Goal: Task Accomplishment & Management: Manage account settings

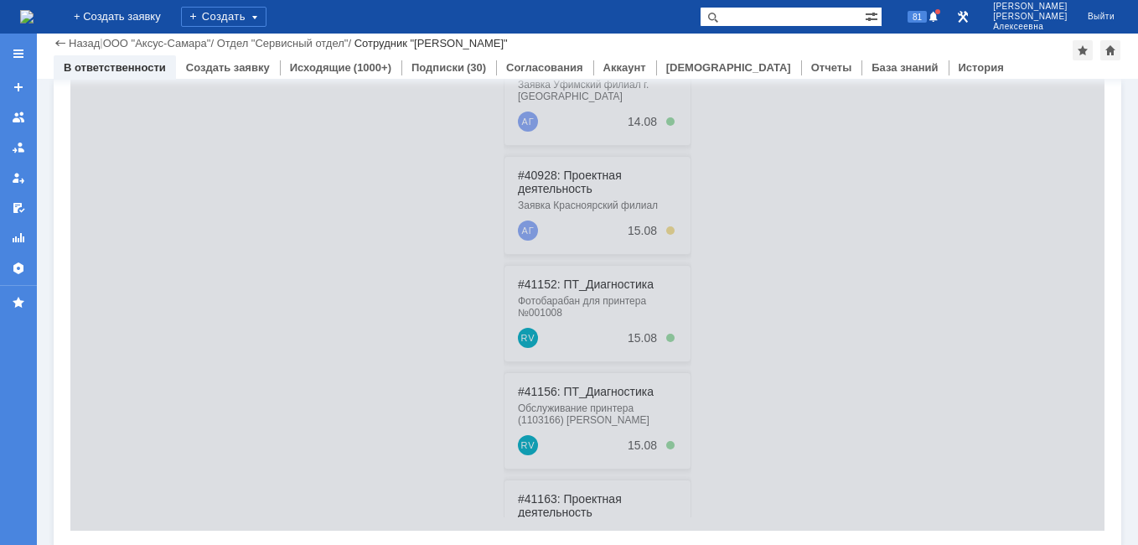
scroll to position [584, 0]
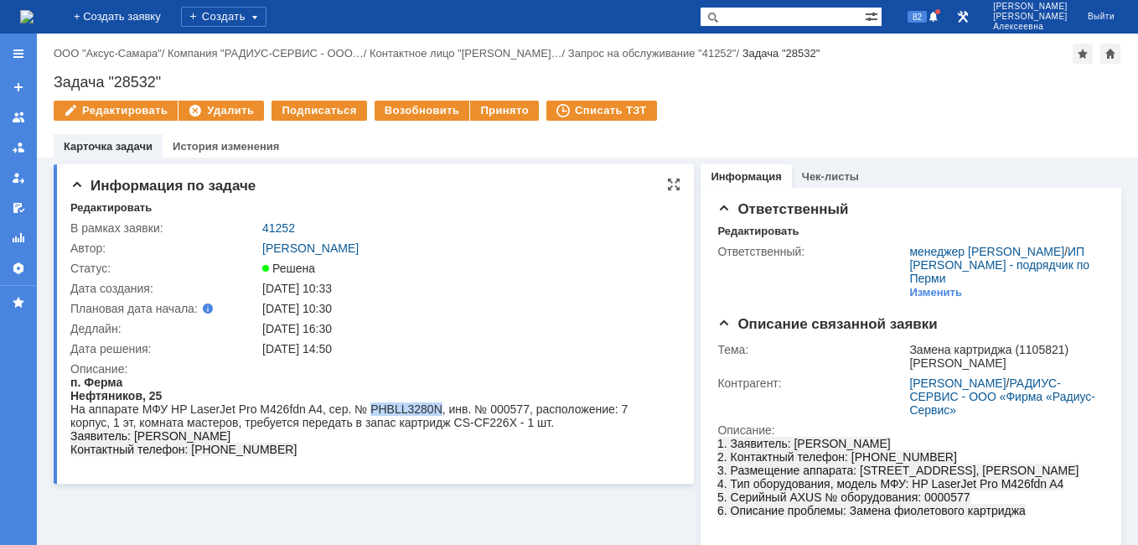
drag, startPoint x: 436, startPoint y: 406, endPoint x: 369, endPoint y: 406, distance: 67.0
click at [369, 406] on div "На аппарате МФУ HP LaserJet Pro M426fdn A4, сер. № PHBLL3280N, инв. № 000577, р…" at bounding box center [368, 415] width 596 height 27
copy div "PHBLL3280N"
drag, startPoint x: 167, startPoint y: 77, endPoint x: 57, endPoint y: 72, distance: 109.9
click at [57, 72] on div "Назад | ООО "Аксус-Самара" / Компания "РАДИУС-СЕРВИС - ООО… / Контактное лицо "…" at bounding box center [587, 96] width 1101 height 124
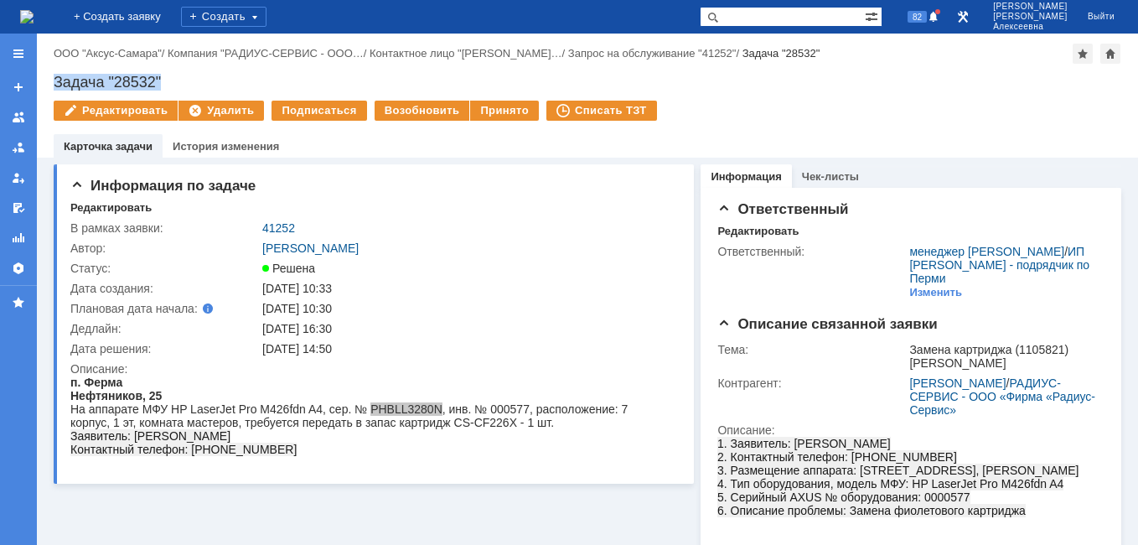
copy div "Задача "28532""
drag, startPoint x: 296, startPoint y: 225, endPoint x: 251, endPoint y: 217, distance: 46.0
click at [251, 217] on div "Редактировать В рамках заявки: 41252 Автор: Новоженова Наталья Алексеевна Стату…" at bounding box center [375, 335] width 610 height 269
click at [314, 230] on div "41252" at bounding box center [466, 227] width 409 height 13
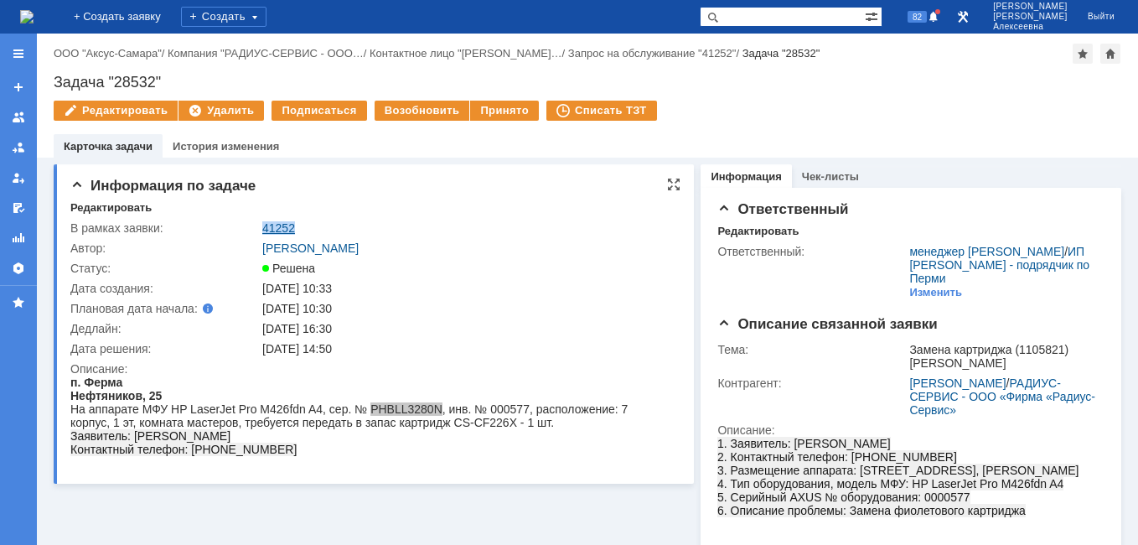
drag, startPoint x: 308, startPoint y: 225, endPoint x: 264, endPoint y: 221, distance: 43.8
click at [264, 221] on div "41252" at bounding box center [466, 227] width 409 height 13
copy link "41252"
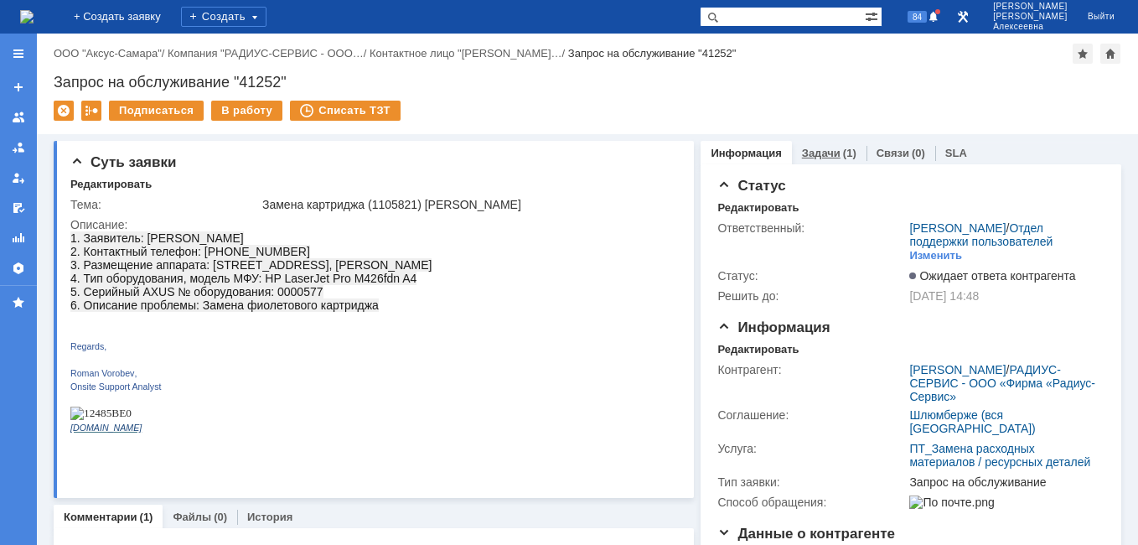
click at [814, 155] on link "Задачи" at bounding box center [821, 153] width 39 height 13
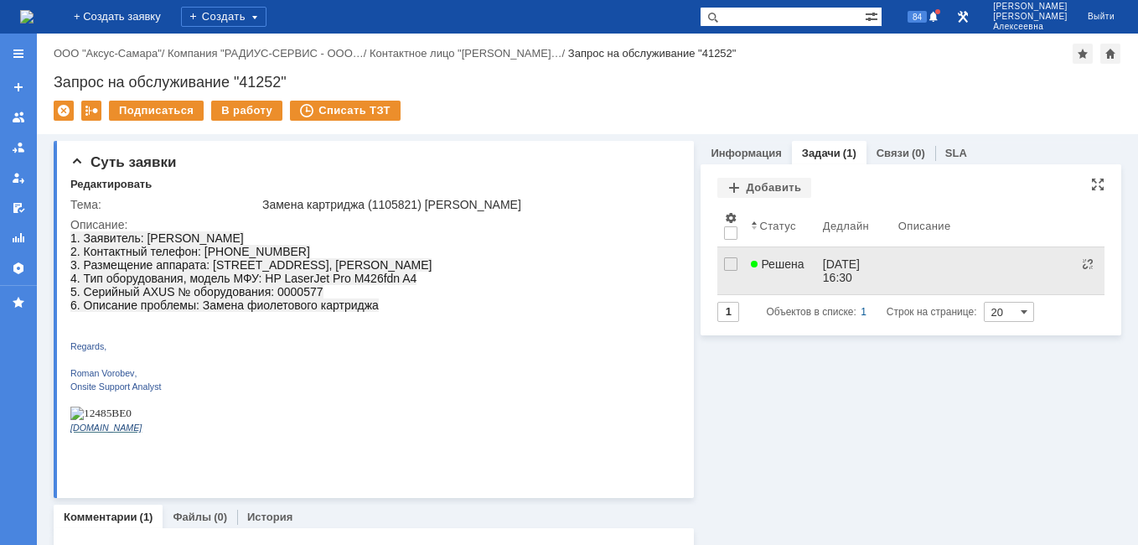
click at [801, 266] on div "Решена" at bounding box center [780, 263] width 58 height 13
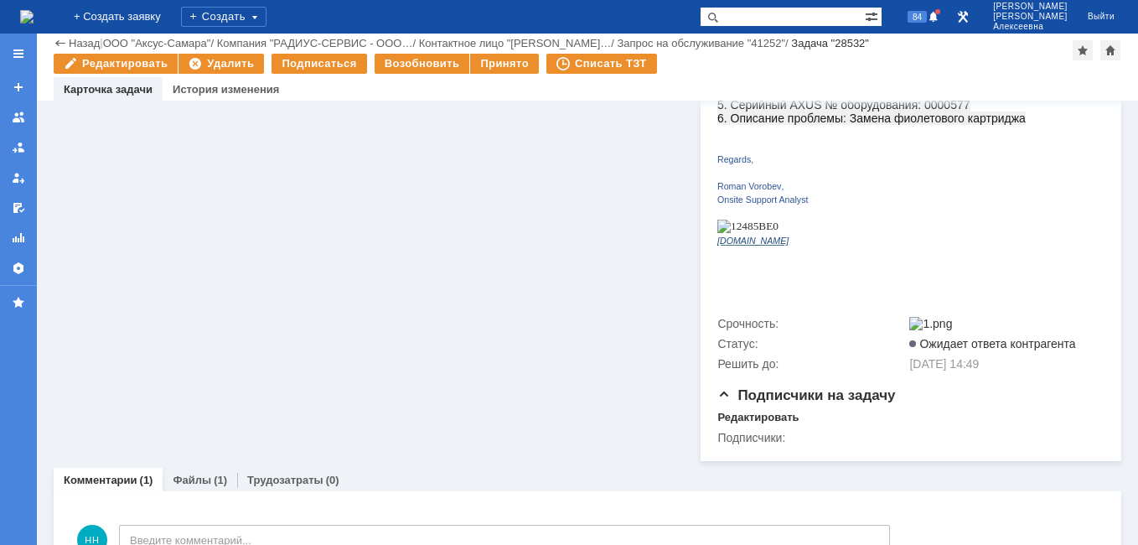
scroll to position [445, 0]
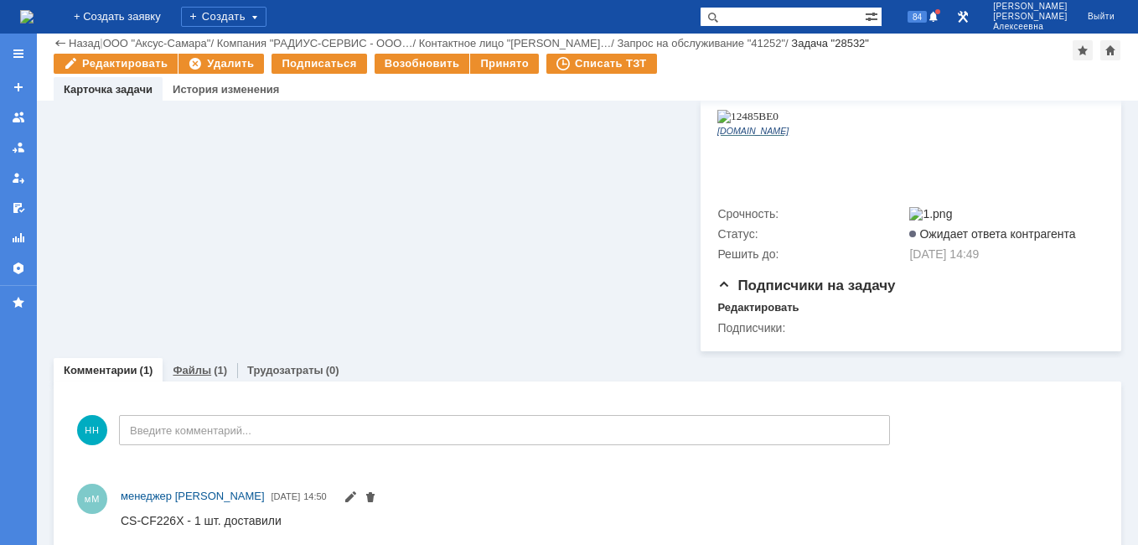
click at [188, 364] on link "Файлы" at bounding box center [192, 370] width 39 height 13
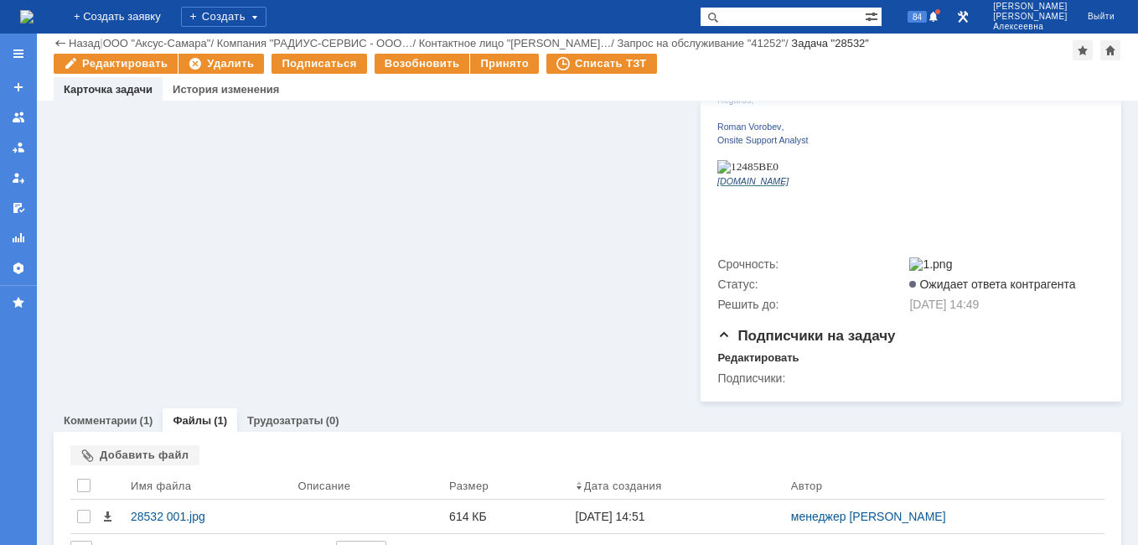
scroll to position [411, 0]
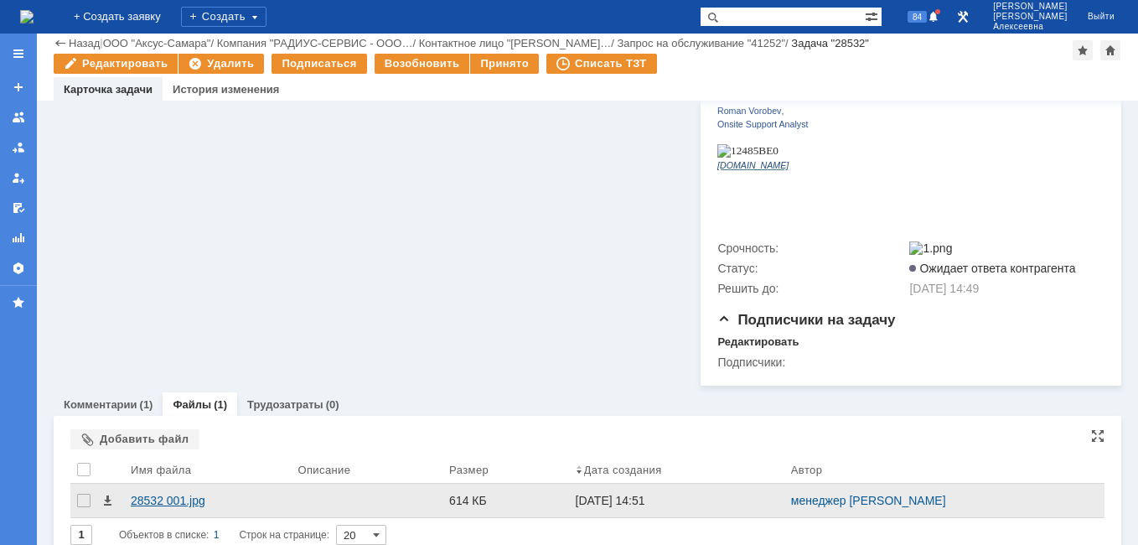
click at [164, 494] on div "28532 001.jpg" at bounding box center [207, 500] width 153 height 13
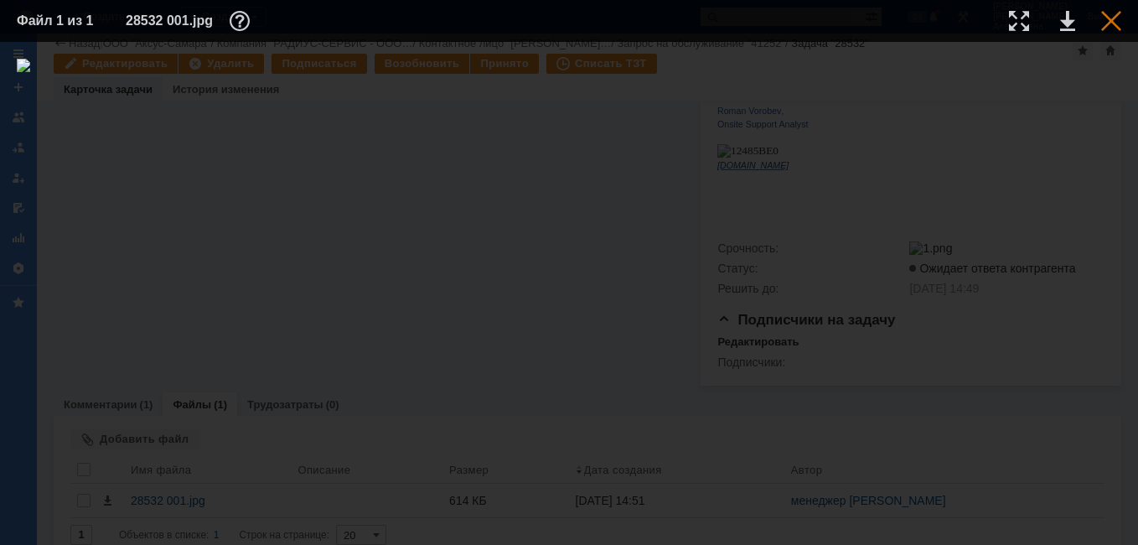
click at [1110, 18] on div at bounding box center [1111, 21] width 20 height 20
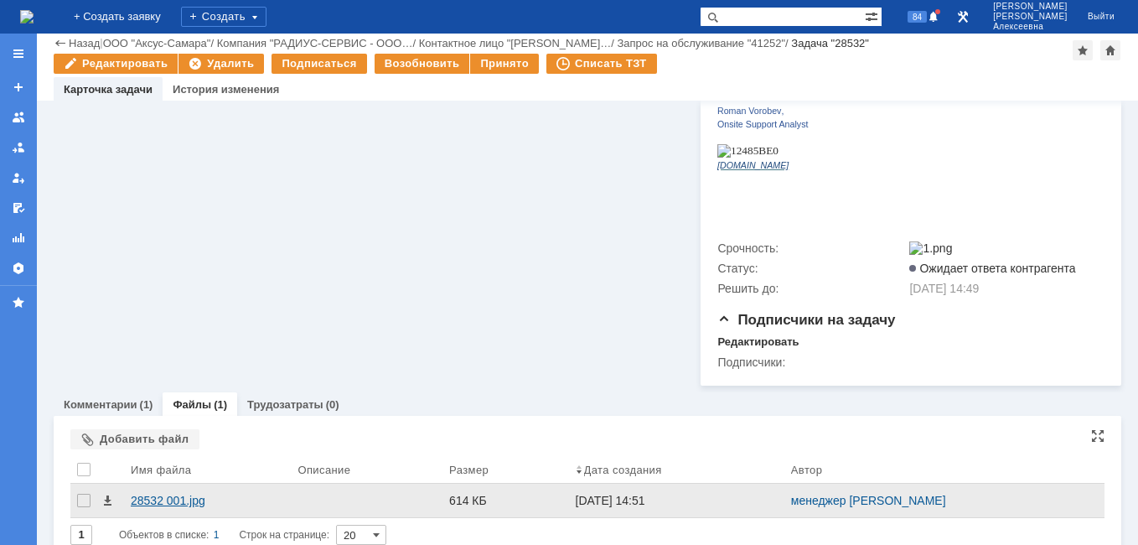
click at [147, 494] on div "28532 001.jpg" at bounding box center [207, 500] width 153 height 13
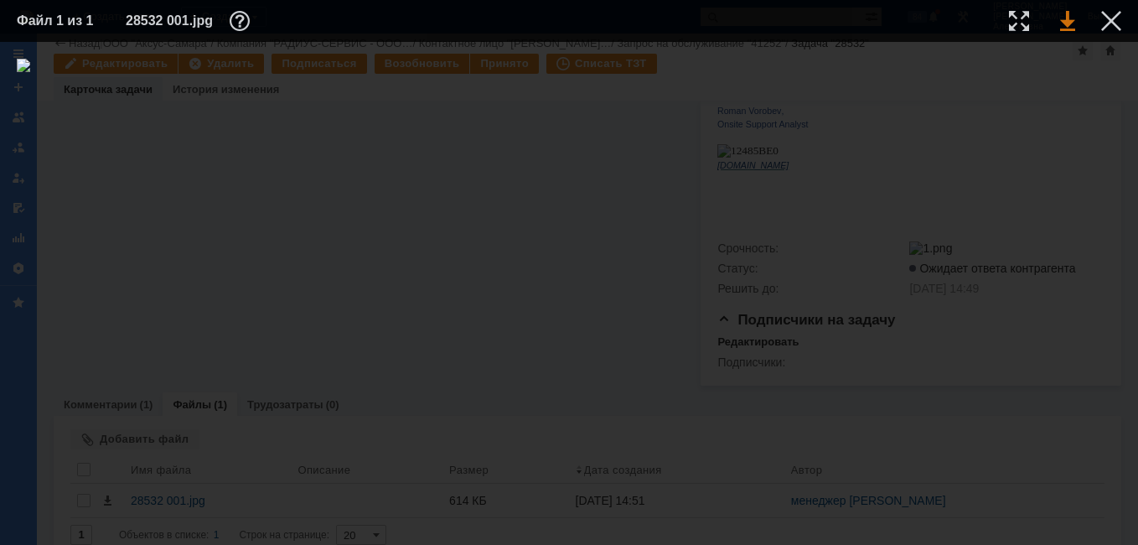
click at [1066, 23] on link at bounding box center [1067, 21] width 15 height 20
click at [1114, 23] on div at bounding box center [1111, 21] width 20 height 20
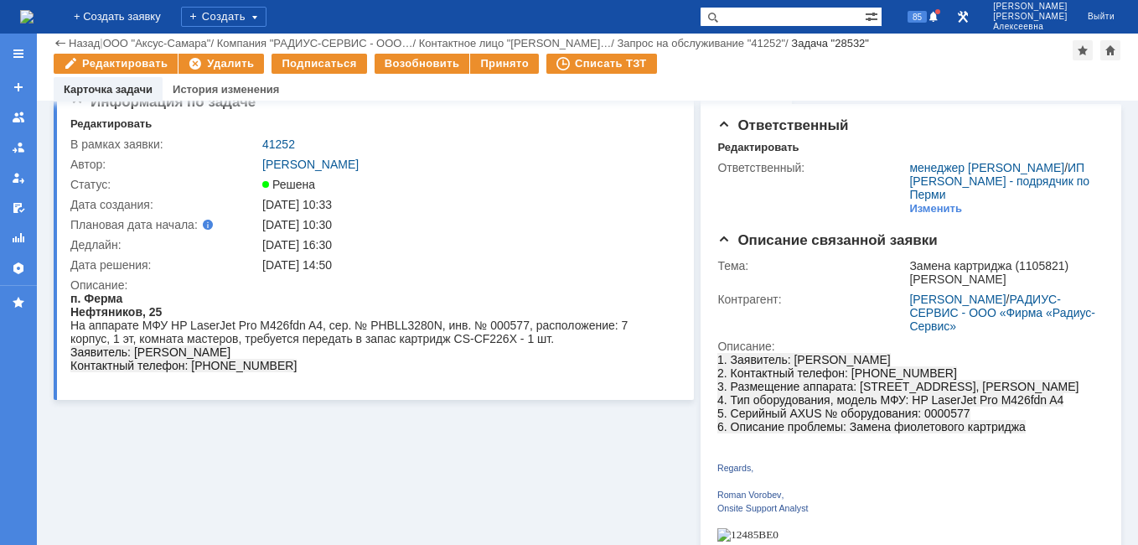
scroll to position [0, 0]
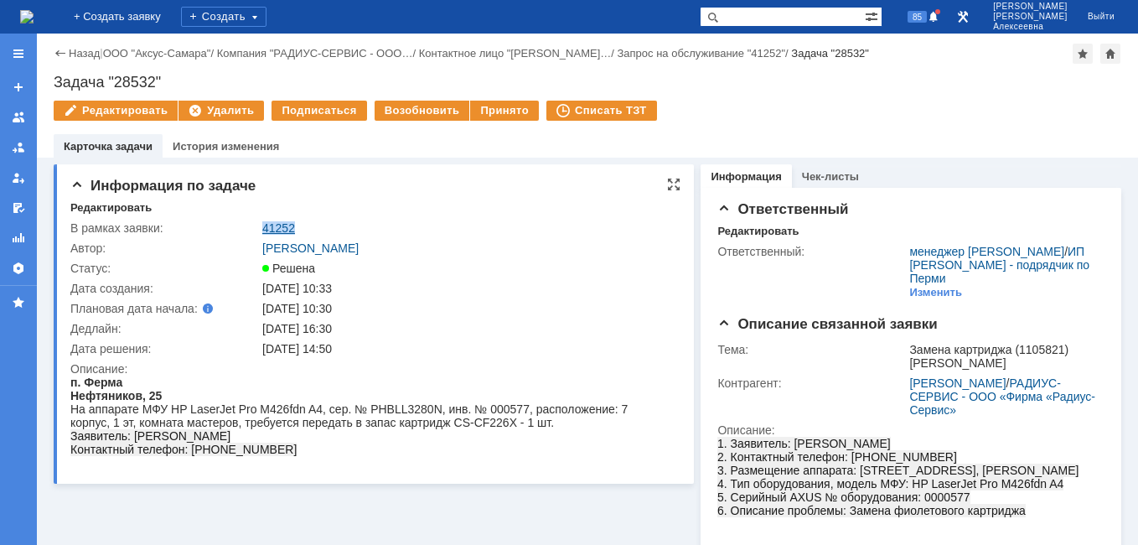
drag, startPoint x: 306, startPoint y: 220, endPoint x: 265, endPoint y: 225, distance: 41.3
click at [265, 225] on td "41252" at bounding box center [467, 228] width 416 height 20
copy link "41252"
click at [283, 224] on link "41252" at bounding box center [278, 227] width 33 height 13
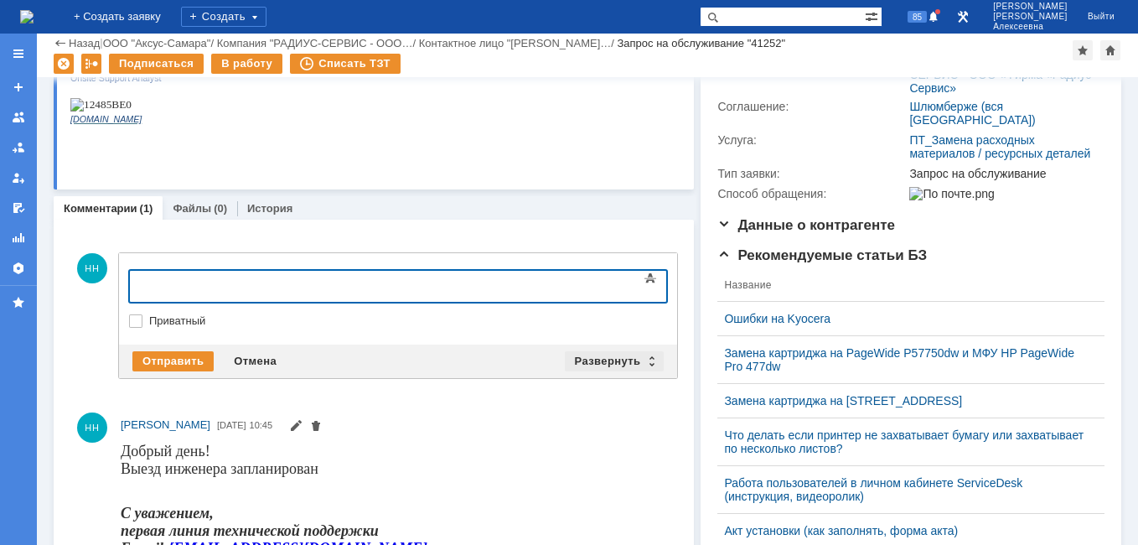
click at [642, 361] on div "Развернуть" at bounding box center [615, 361] width 100 height 20
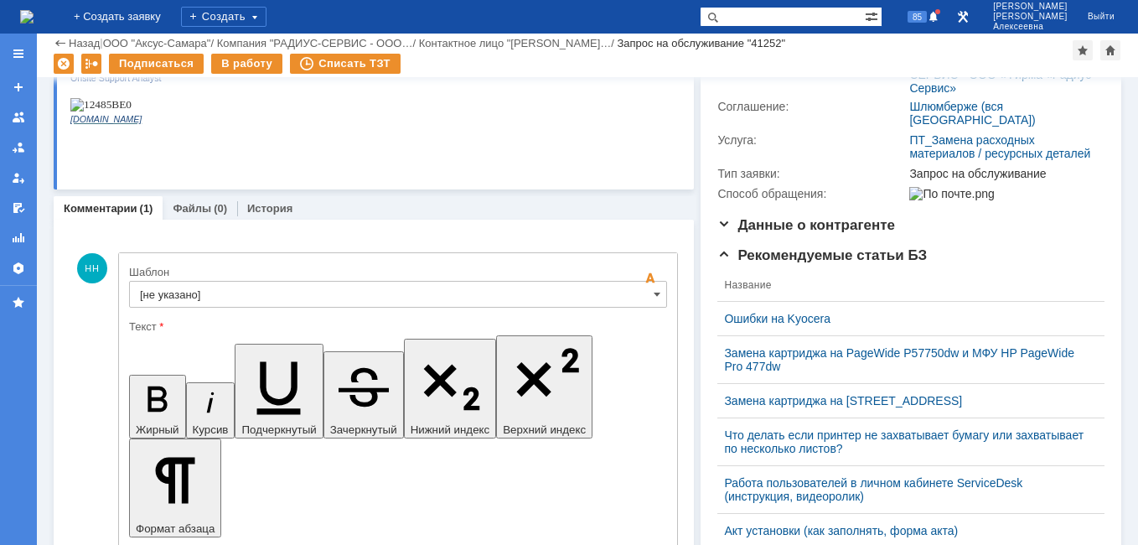
click at [640, 304] on input "[не указано]" at bounding box center [398, 294] width 538 height 27
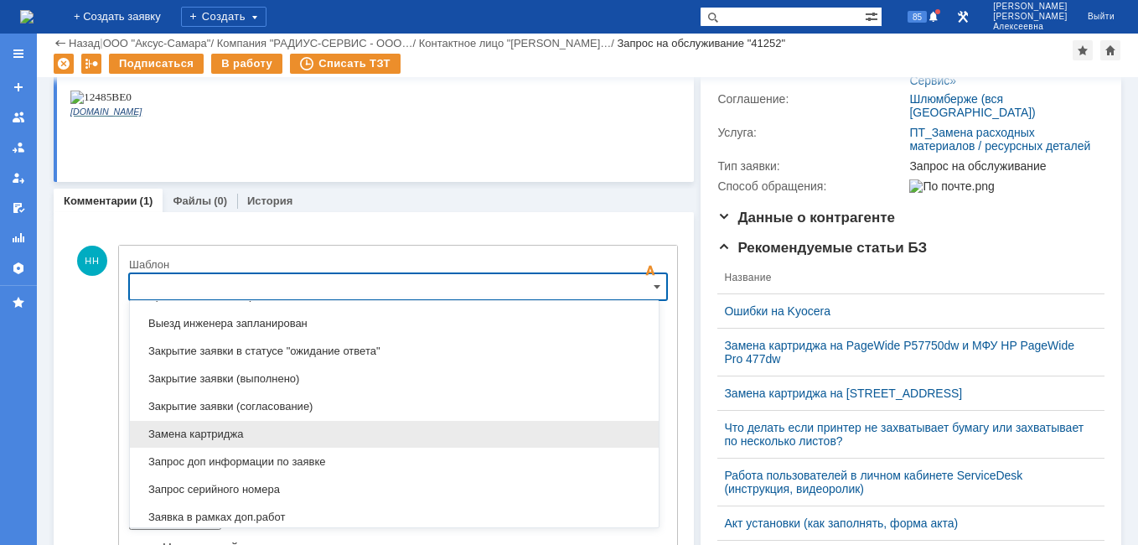
scroll to position [743, 0]
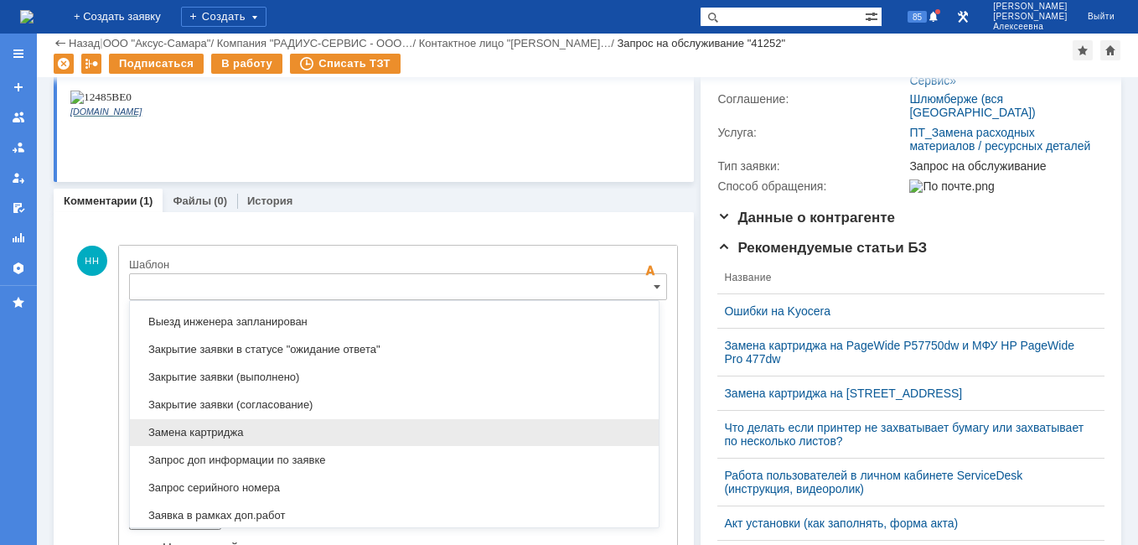
drag, startPoint x: 223, startPoint y: 432, endPoint x: 102, endPoint y: 65, distance: 385.5
click at [223, 432] on span "Замена картриджа" at bounding box center [394, 432] width 509 height 13
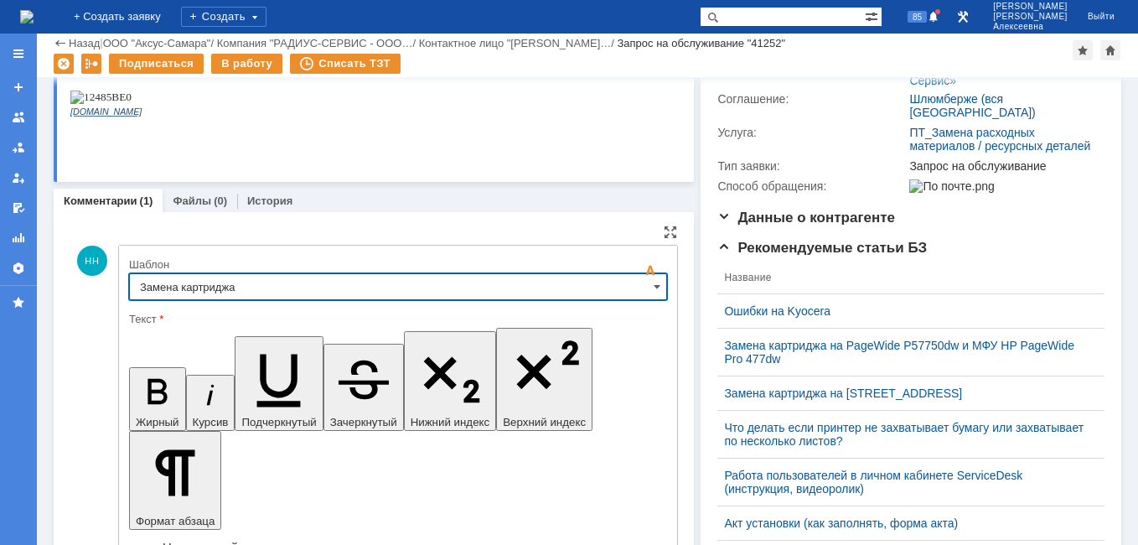
type input "Замена картриджа"
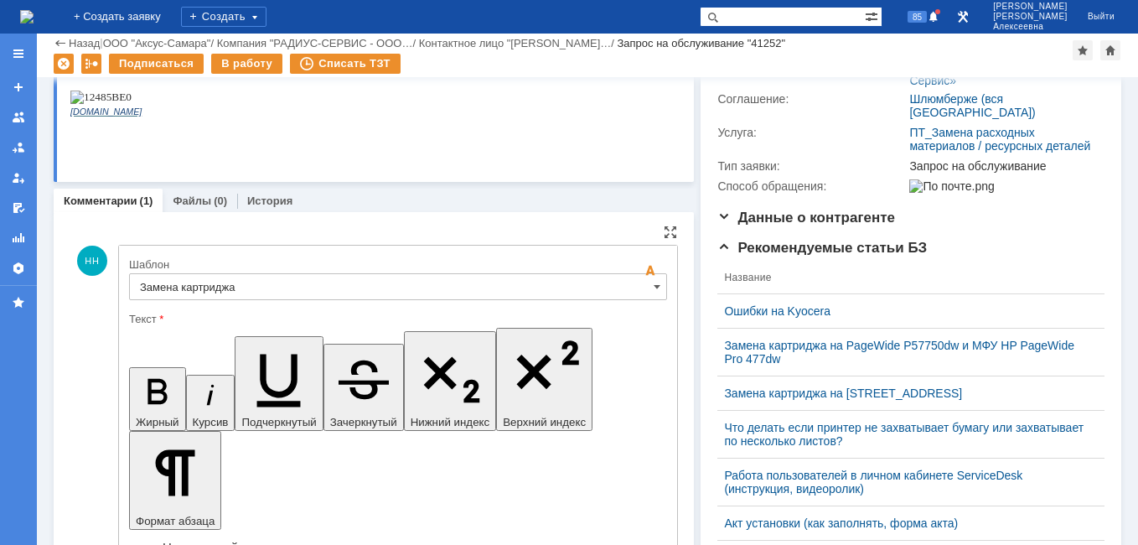
drag, startPoint x: 589, startPoint y: 4195, endPoint x: 154, endPoint y: 4180, distance: 435.1
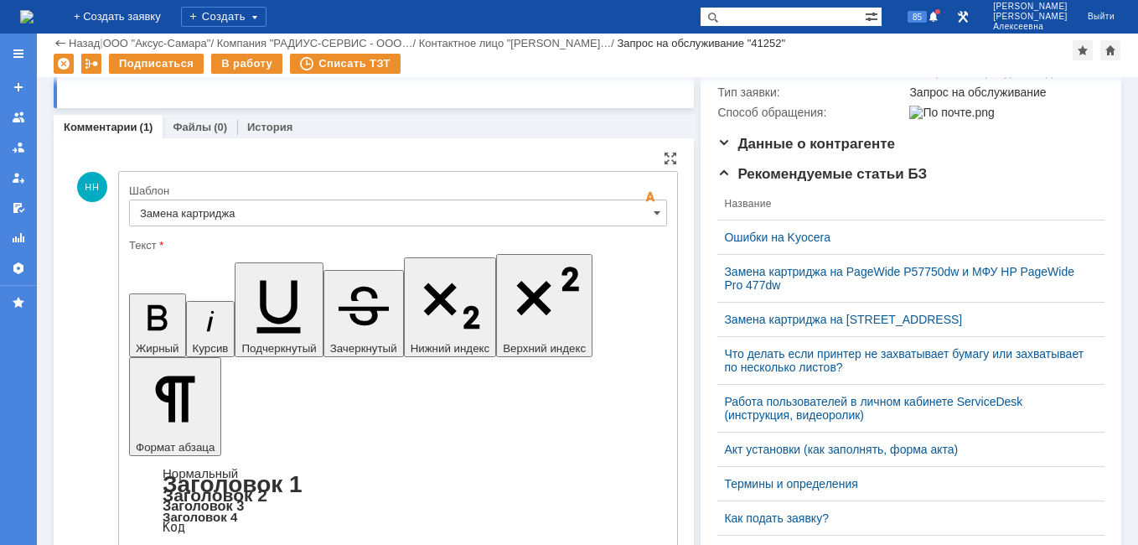
scroll to position [426, 0]
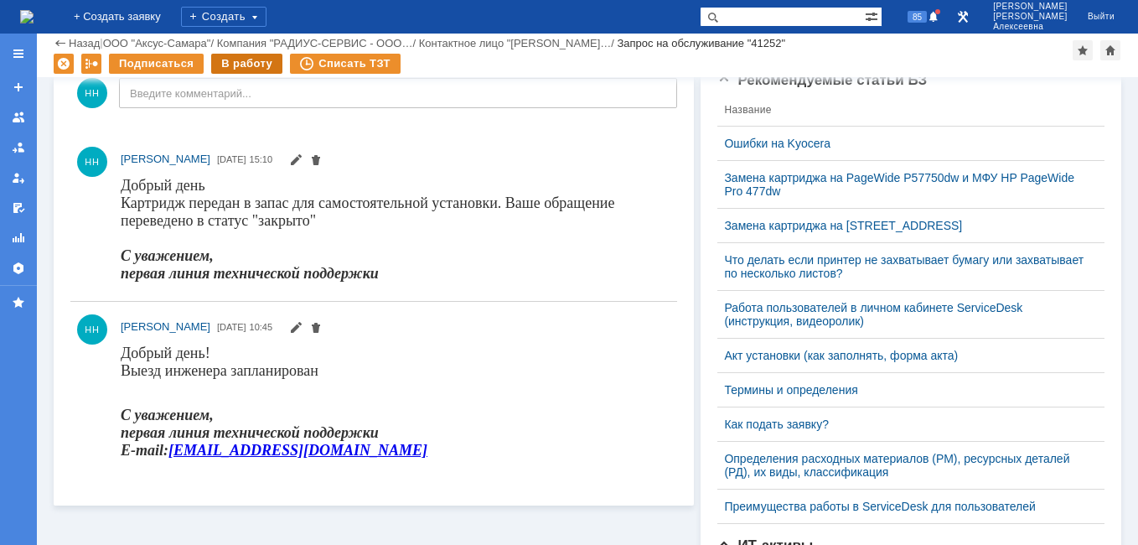
scroll to position [0, 0]
click at [254, 65] on div "В работу" at bounding box center [246, 64] width 71 height 20
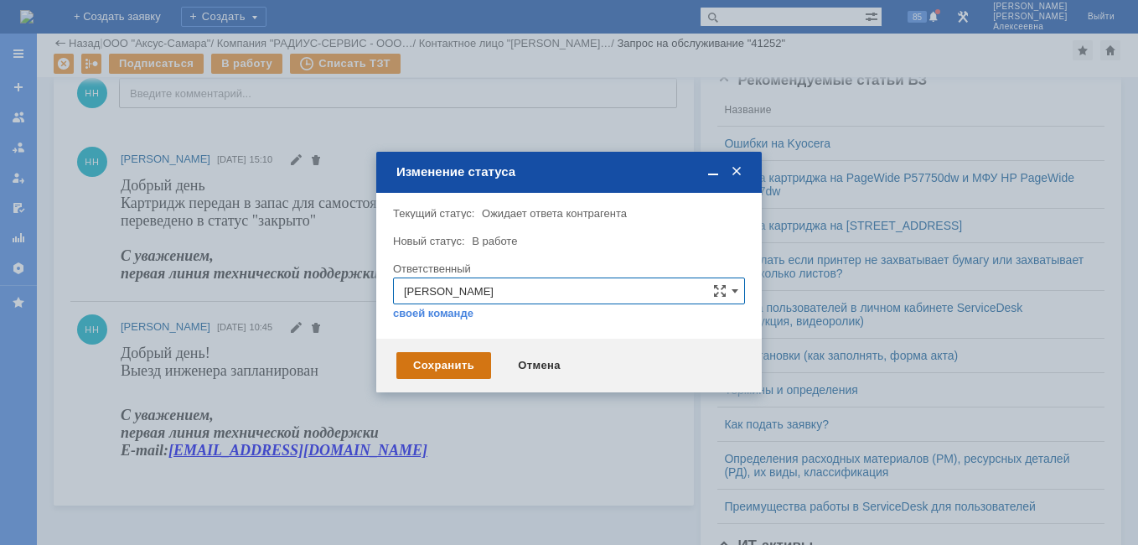
click at [437, 357] on div "Сохранить" at bounding box center [443, 365] width 95 height 27
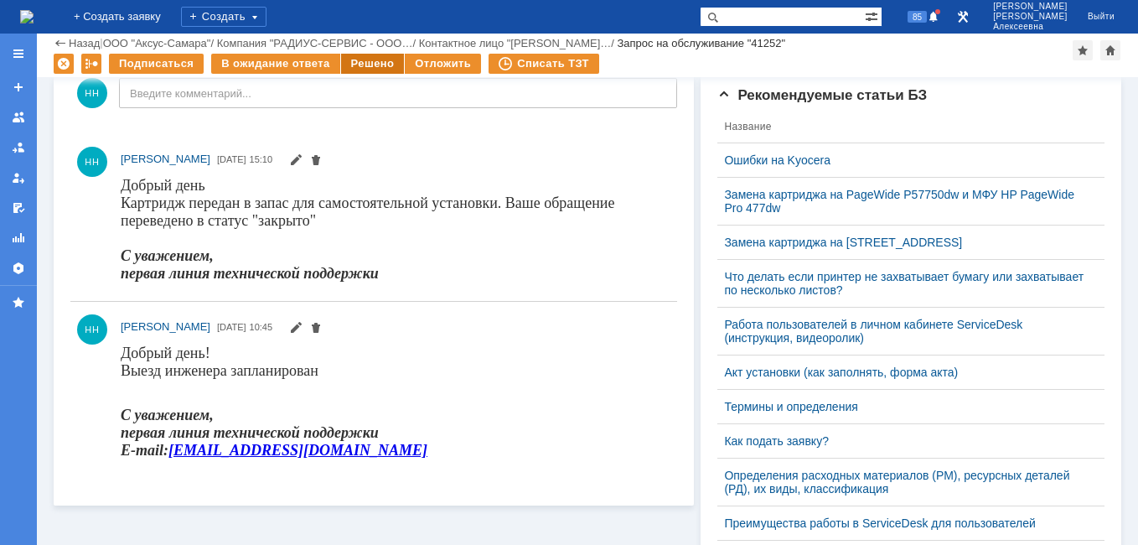
click at [370, 59] on div "Решено" at bounding box center [373, 64] width 64 height 20
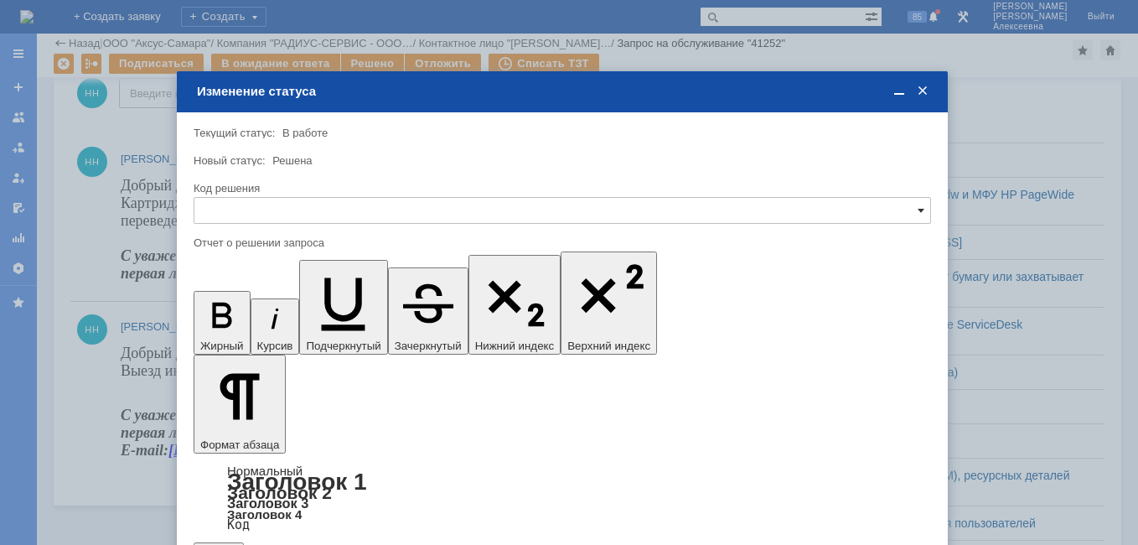
click at [920, 209] on span at bounding box center [920, 210] width 7 height 13
click at [211, 326] on span "Решено" at bounding box center [562, 324] width 716 height 13
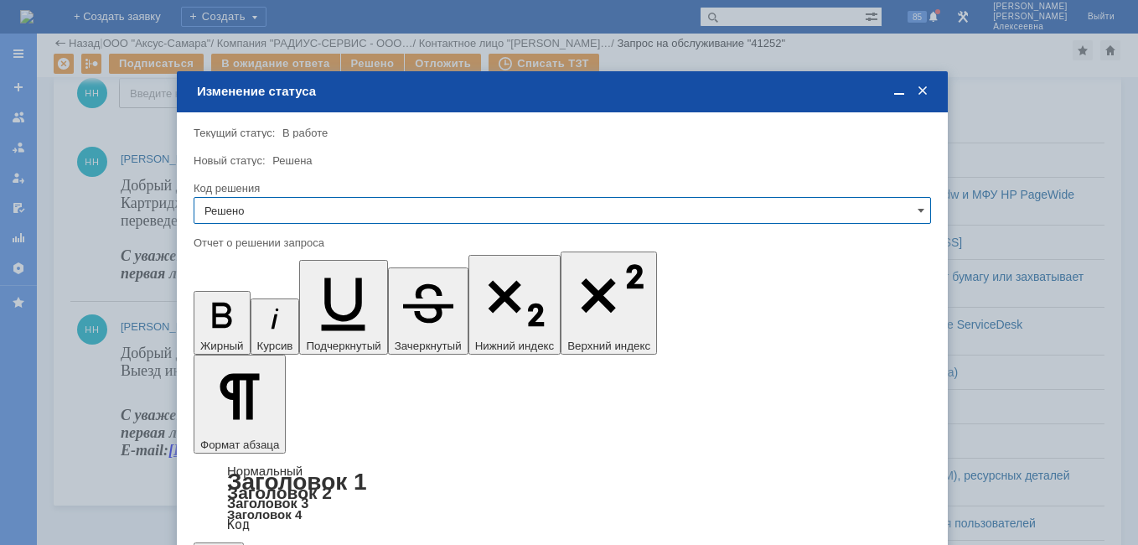
type input "Решено"
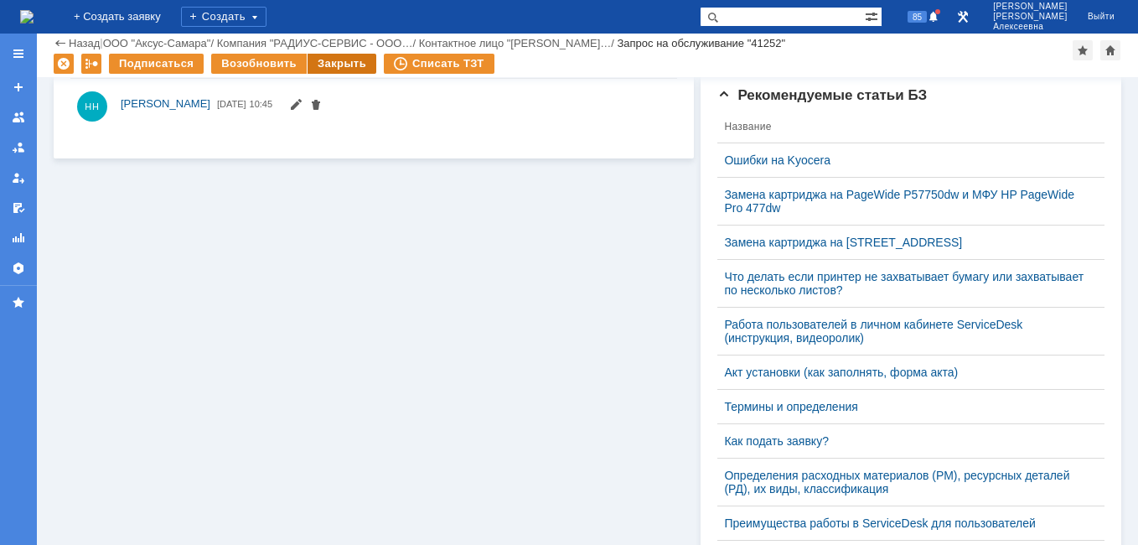
click at [327, 66] on div "Закрыть" at bounding box center [342, 64] width 69 height 20
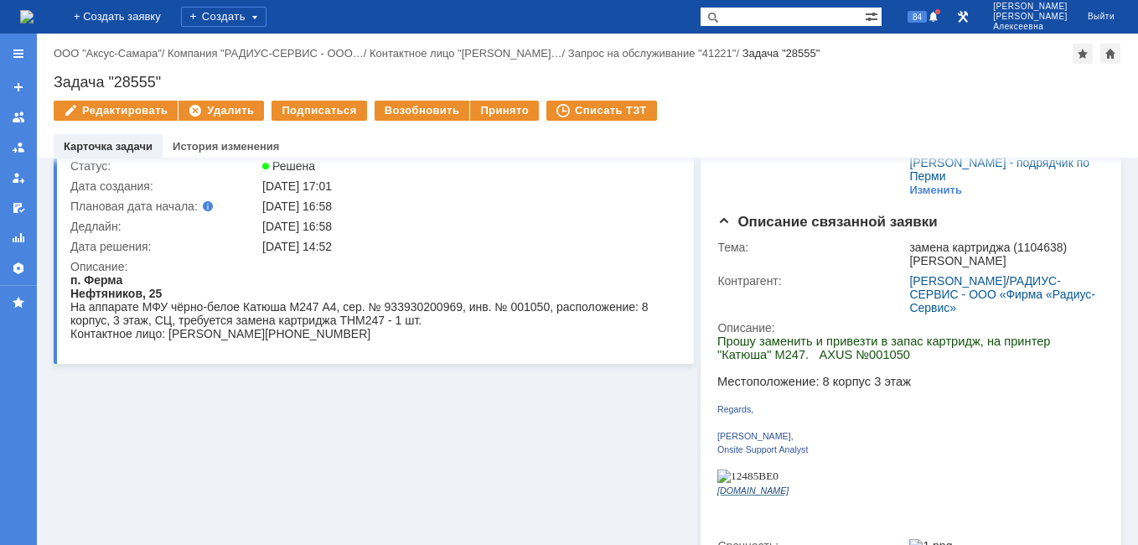
scroll to position [251, 0]
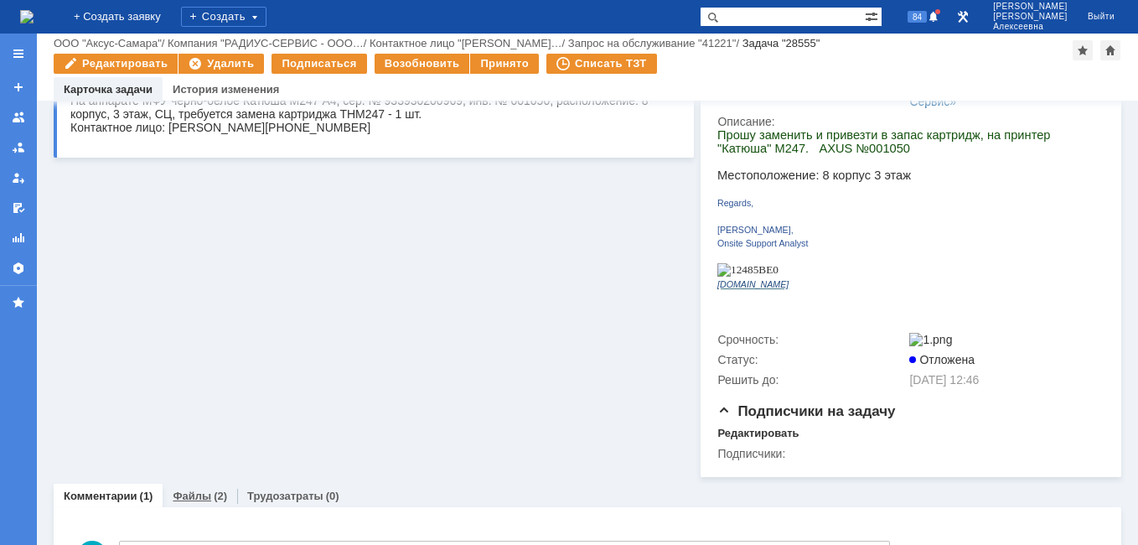
click at [200, 489] on link "Файлы" at bounding box center [192, 495] width 39 height 13
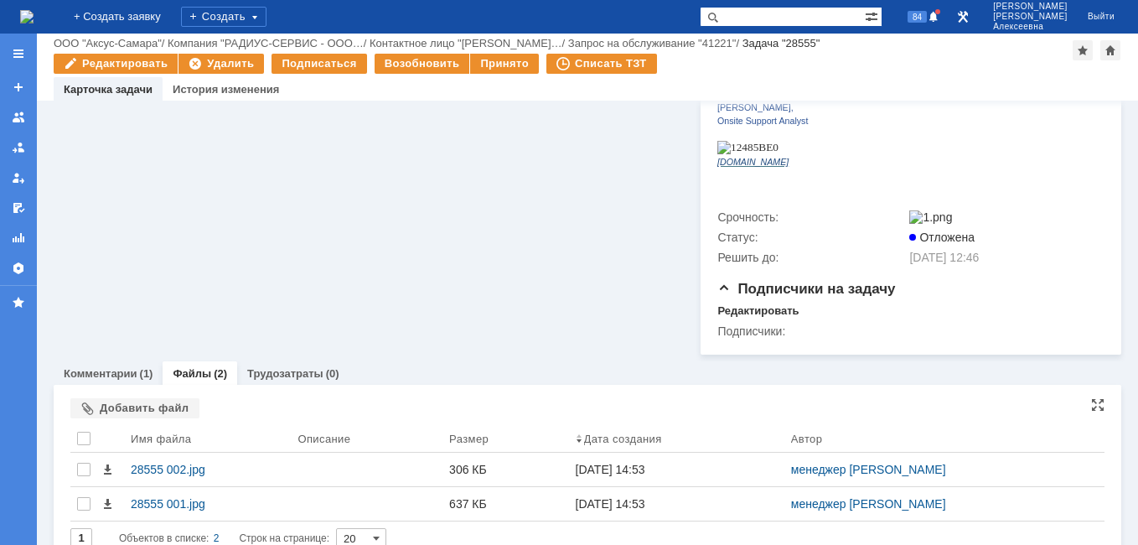
scroll to position [377, 0]
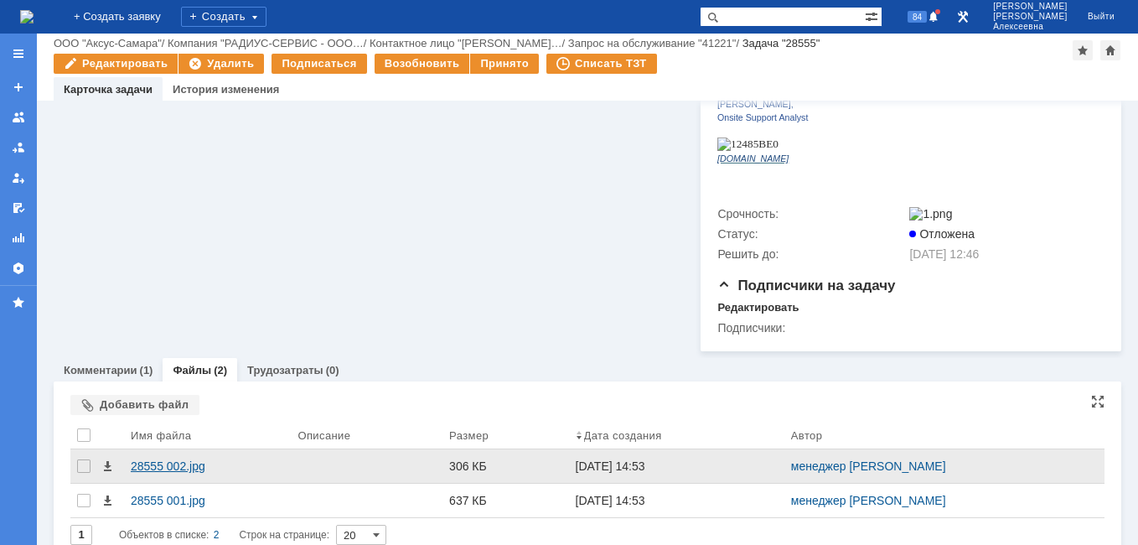
click at [168, 459] on div "28555 002.jpg" at bounding box center [207, 465] width 153 height 13
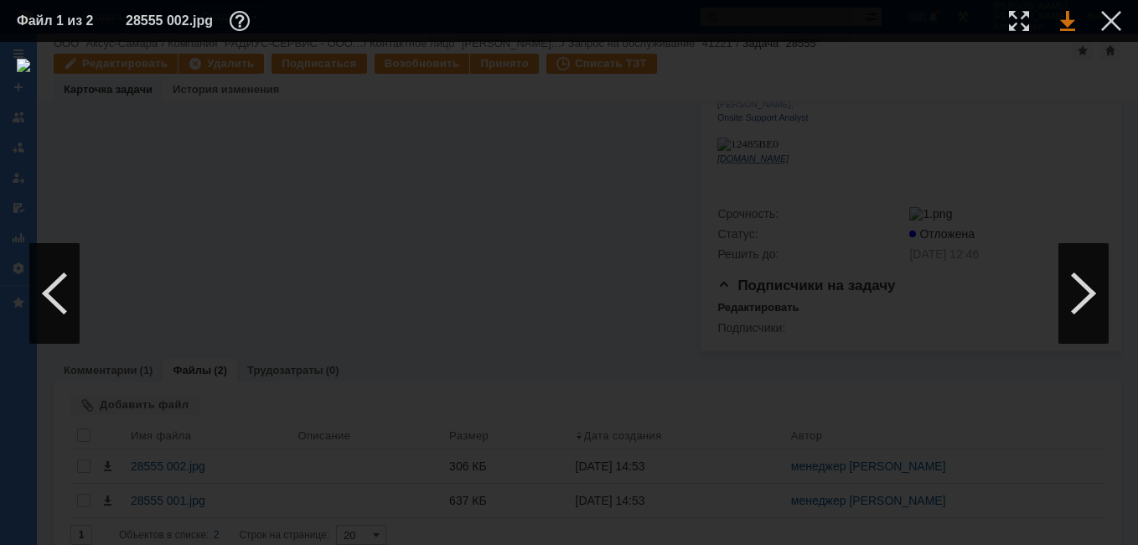
click at [1063, 22] on link at bounding box center [1067, 21] width 15 height 20
click at [1080, 286] on div at bounding box center [1083, 293] width 50 height 101
click at [57, 292] on div at bounding box center [54, 293] width 50 height 101
click at [1064, 24] on link at bounding box center [1067, 21] width 15 height 20
click at [1087, 294] on div at bounding box center [1083, 293] width 50 height 101
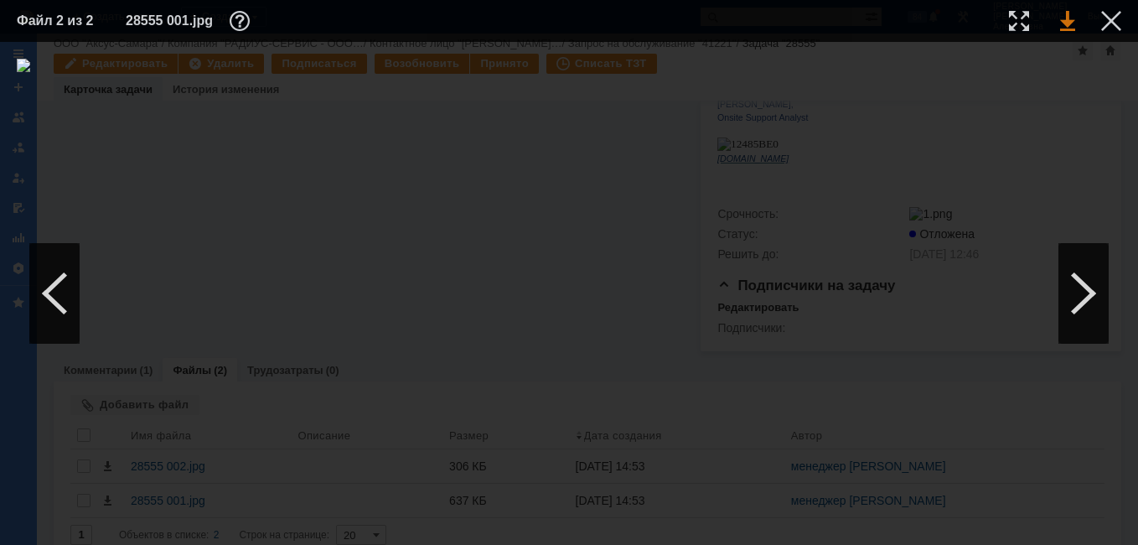
click at [1063, 22] on link at bounding box center [1067, 21] width 15 height 20
click at [1108, 20] on div at bounding box center [1111, 21] width 20 height 20
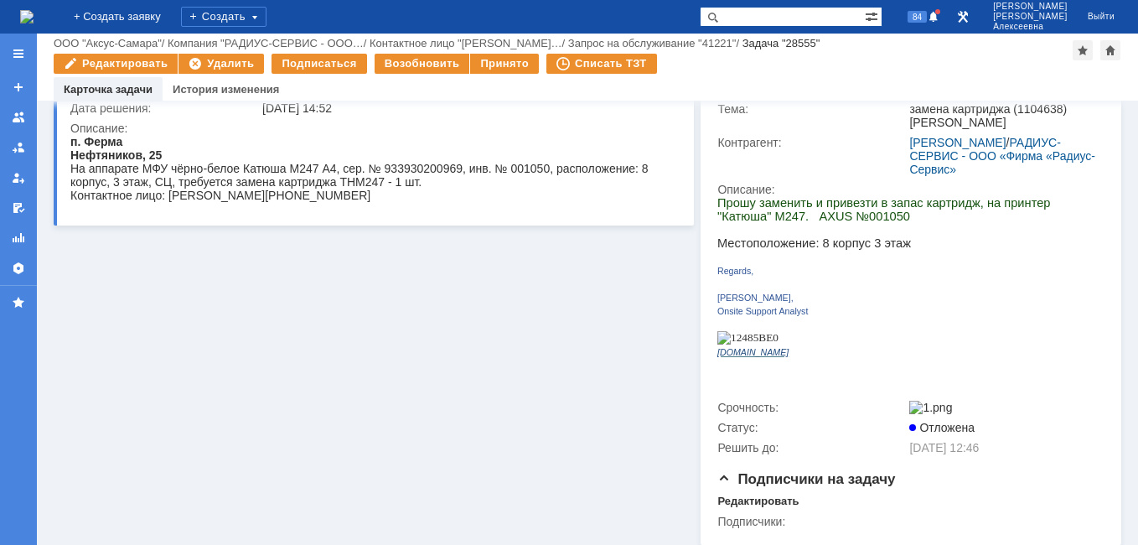
scroll to position [0, 0]
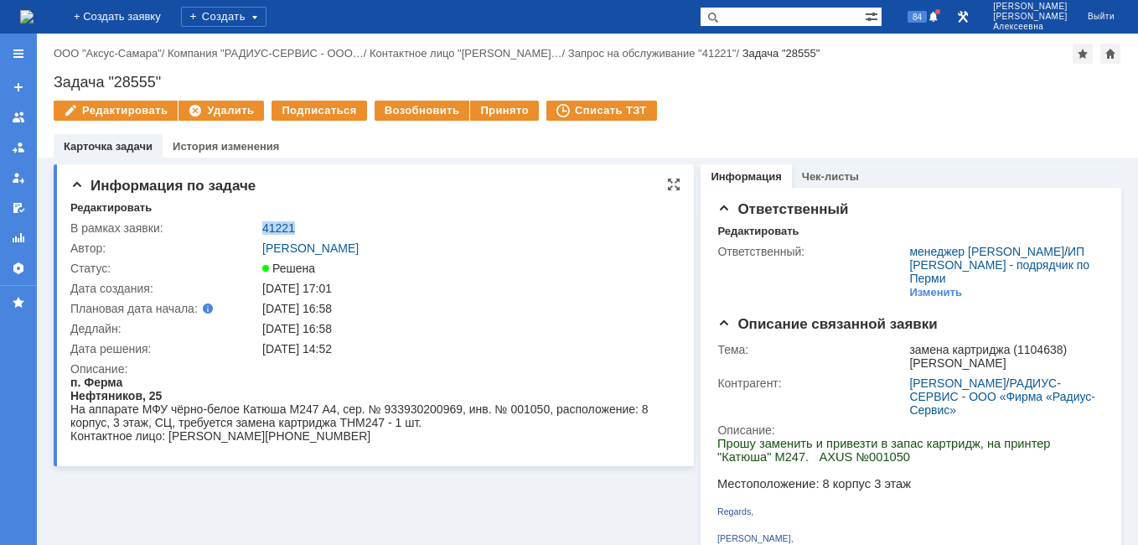
drag, startPoint x: 297, startPoint y: 222, endPoint x: 259, endPoint y: 227, distance: 38.0
click at [259, 227] on td "41221" at bounding box center [467, 228] width 416 height 20
copy link "41221"
drag, startPoint x: 173, startPoint y: 74, endPoint x: 55, endPoint y: 85, distance: 117.9
click at [55, 85] on div "Задача "28555"" at bounding box center [587, 82] width 1067 height 17
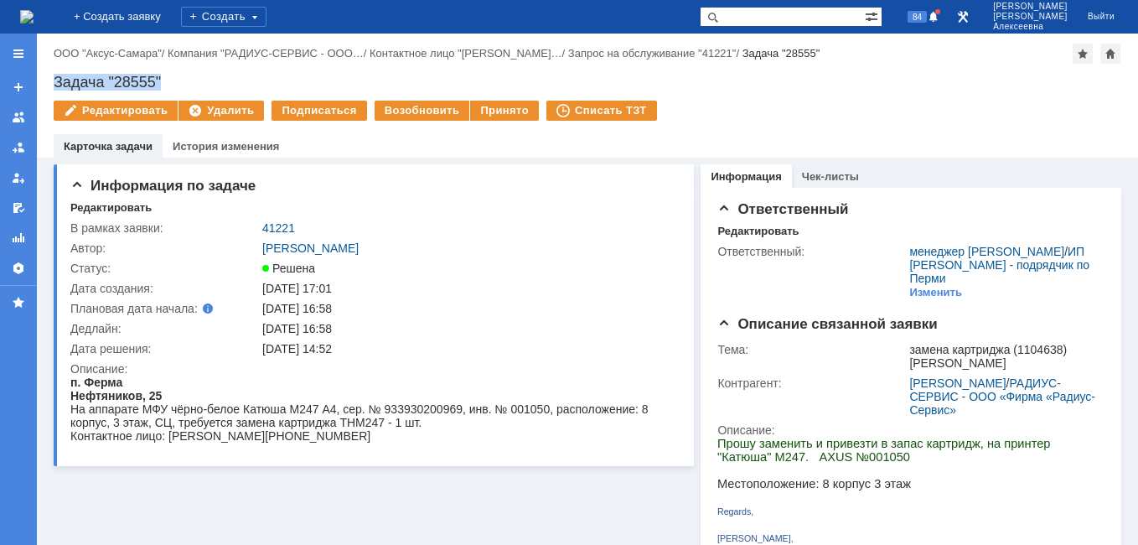
copy div "Задача "28555""
click at [274, 230] on link "41221" at bounding box center [278, 227] width 33 height 13
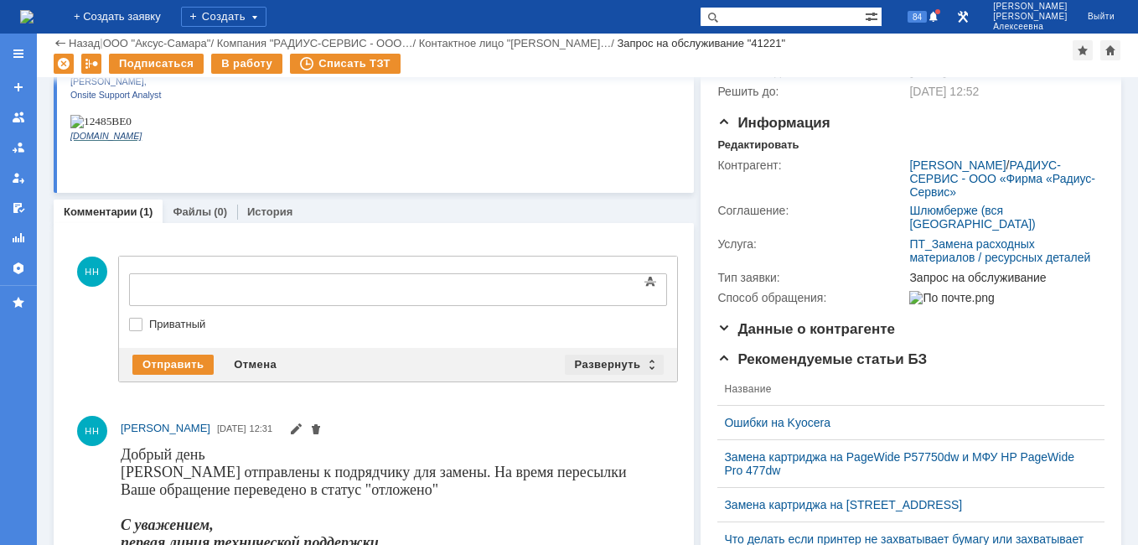
click at [640, 366] on div "Развернуть" at bounding box center [615, 364] width 100 height 20
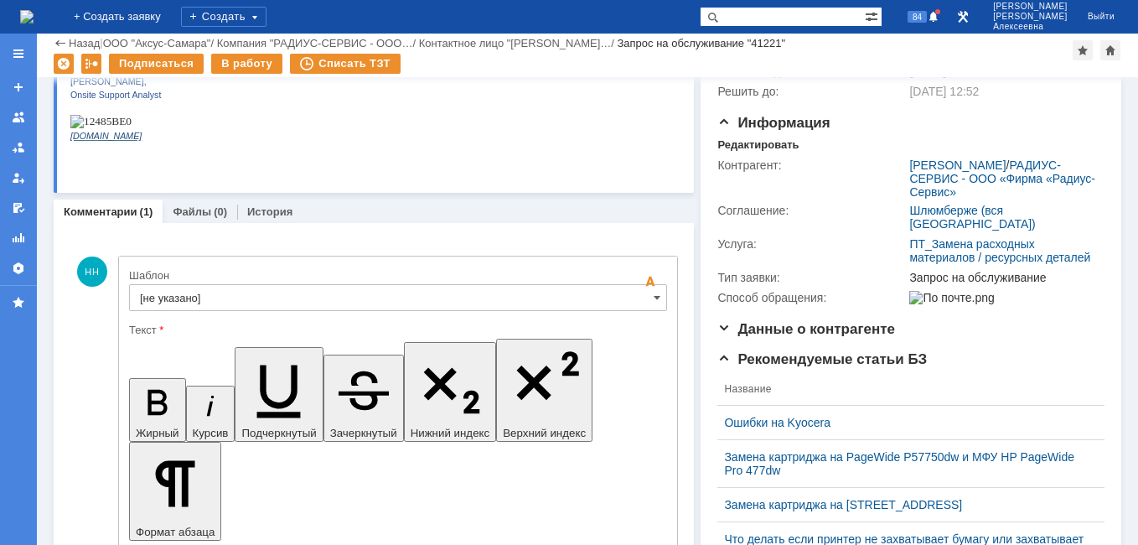
click at [641, 296] on input "[не указано]" at bounding box center [398, 297] width 538 height 27
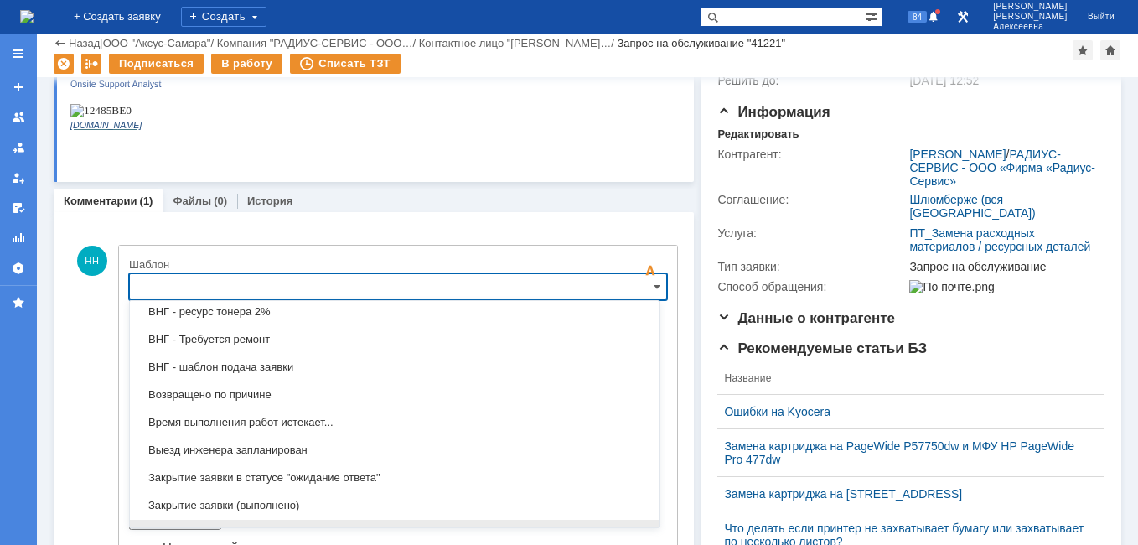
scroll to position [743, 0]
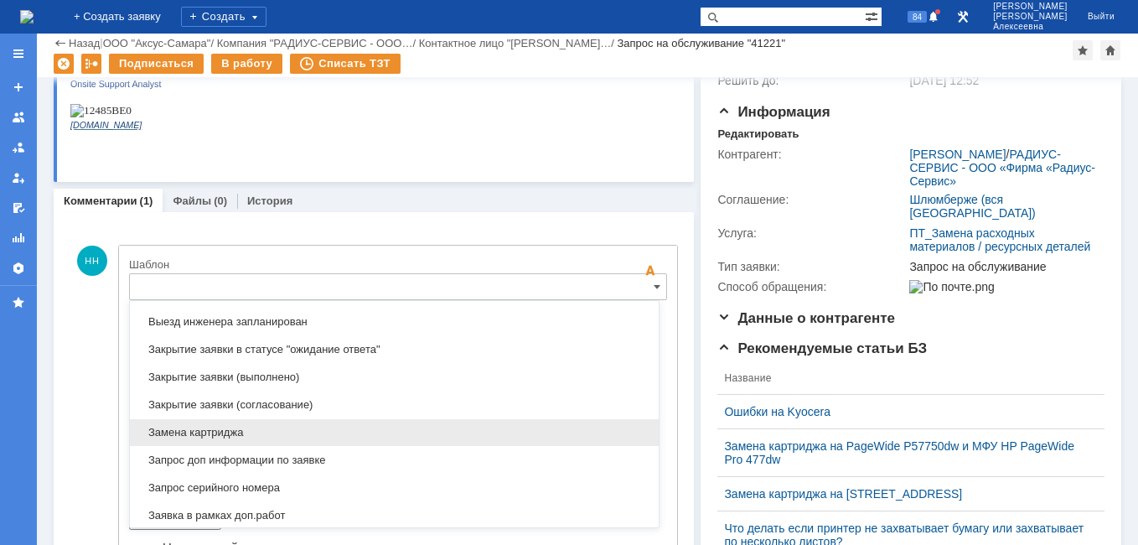
click at [217, 432] on span "Замена картриджа" at bounding box center [394, 432] width 509 height 13
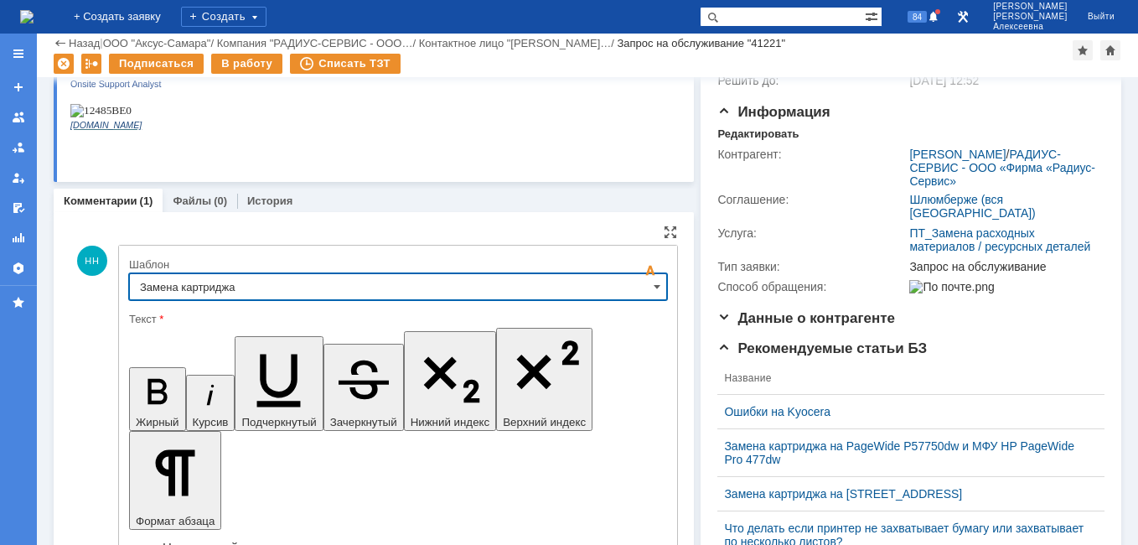
type input "Замена картриджа"
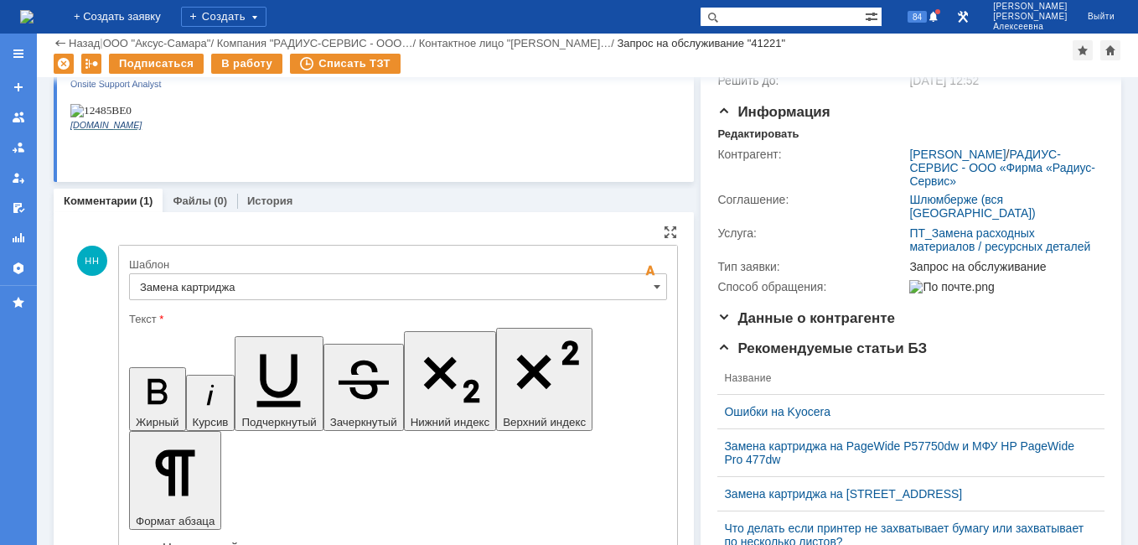
drag, startPoint x: 601, startPoint y: 4201, endPoint x: 365, endPoint y: 4183, distance: 236.2
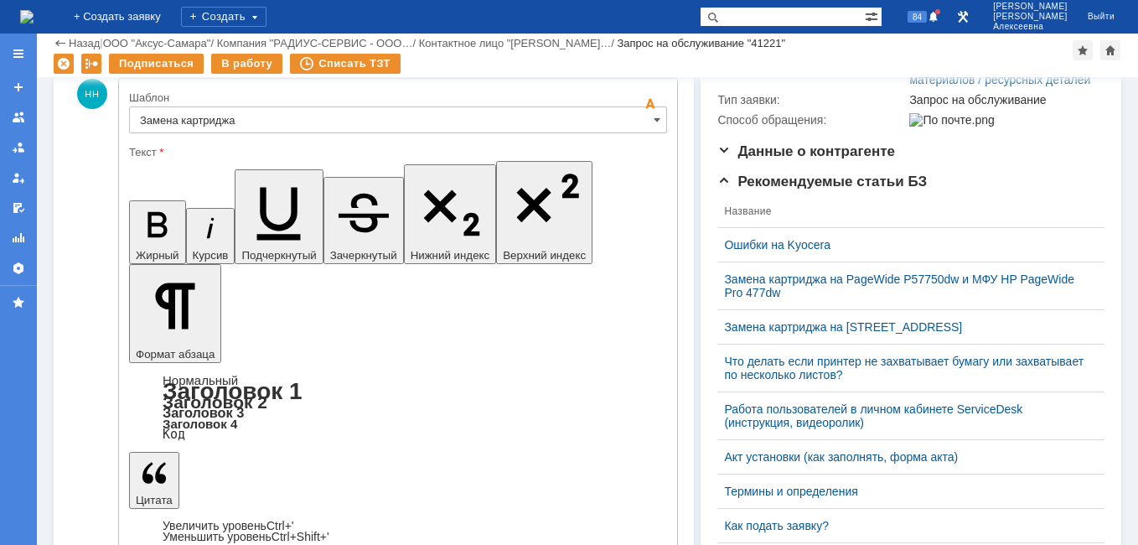
scroll to position [346, 0]
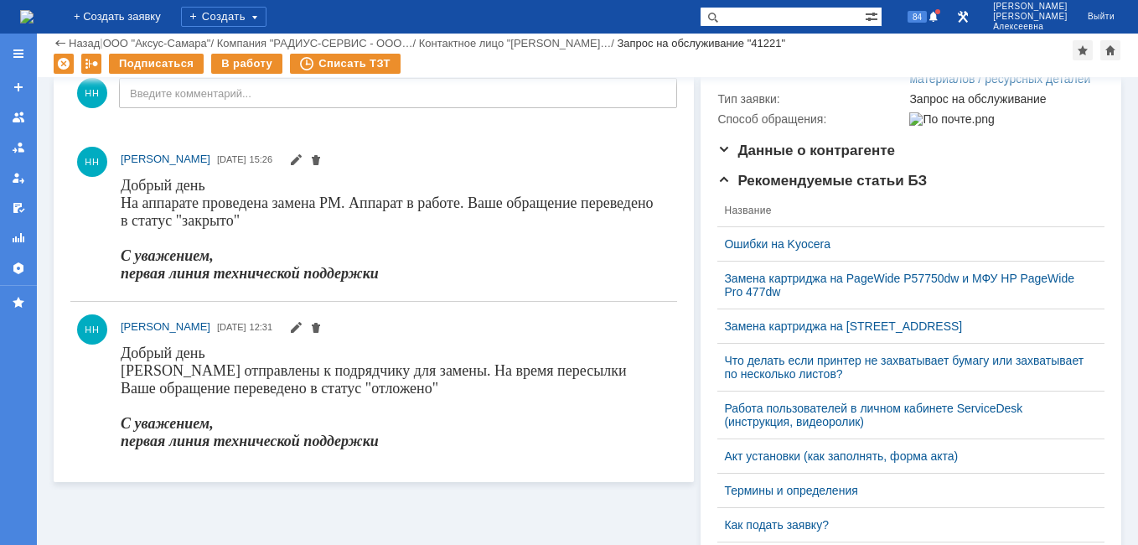
scroll to position [0, 0]
click at [262, 53] on div "Назад | ООО "Аксус-Самара" / Компания "РАДИУС-СЕРВИС - ООО… / Контактное лицо "…" at bounding box center [587, 44] width 1067 height 20
click at [256, 62] on div "В работу" at bounding box center [246, 64] width 71 height 20
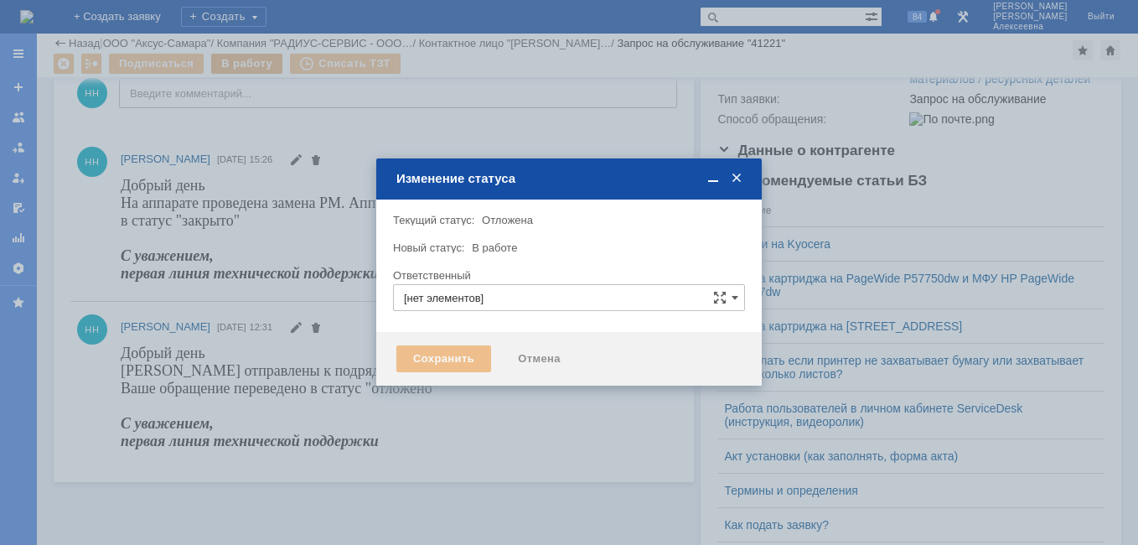
type input "Новоженова Наталья Алексеевна"
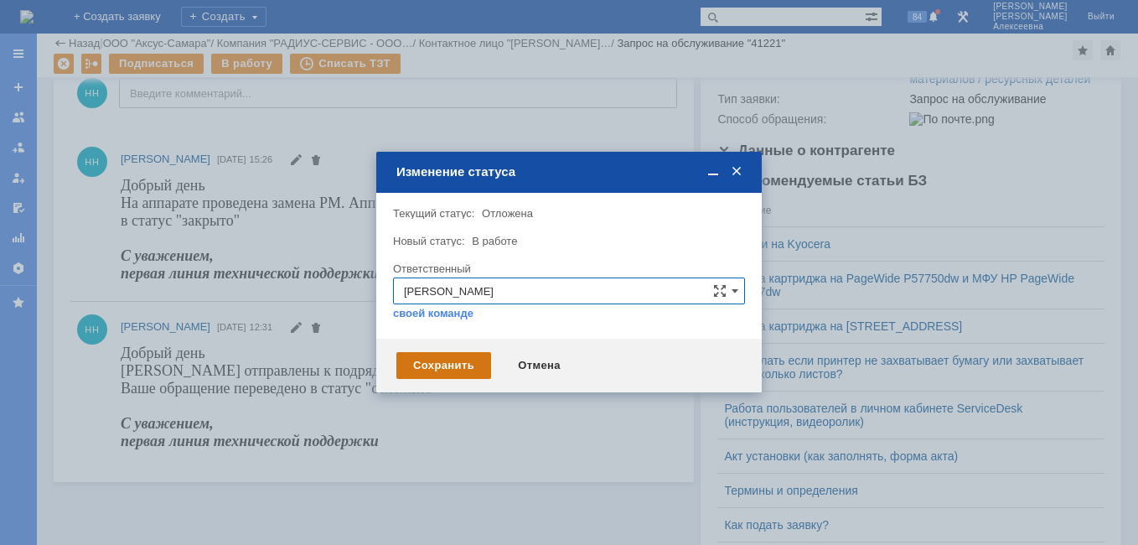
click at [426, 370] on div "Сохранить" at bounding box center [443, 365] width 95 height 27
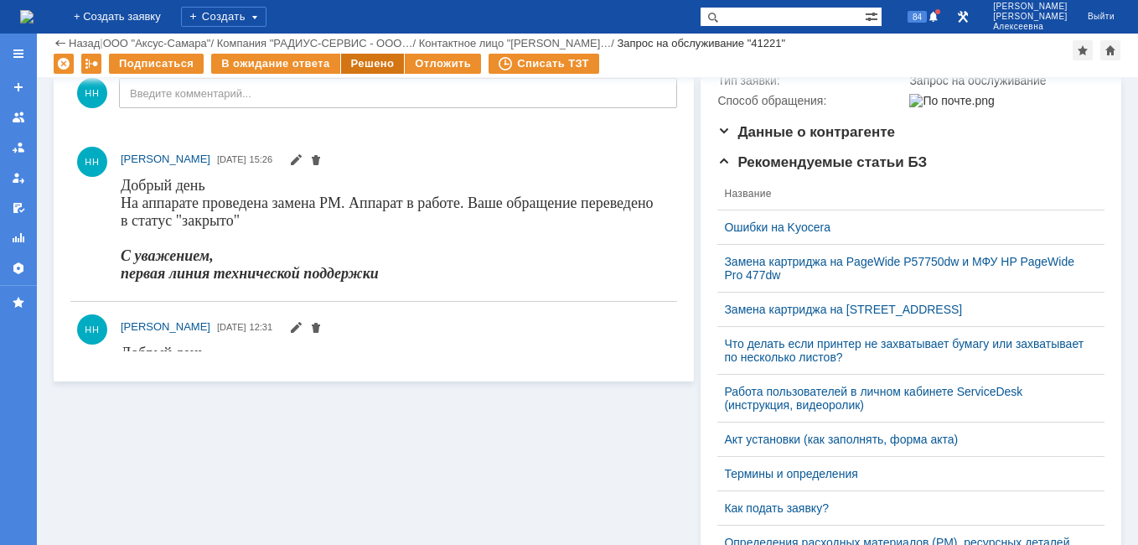
click at [375, 59] on div "Решено" at bounding box center [373, 64] width 64 height 20
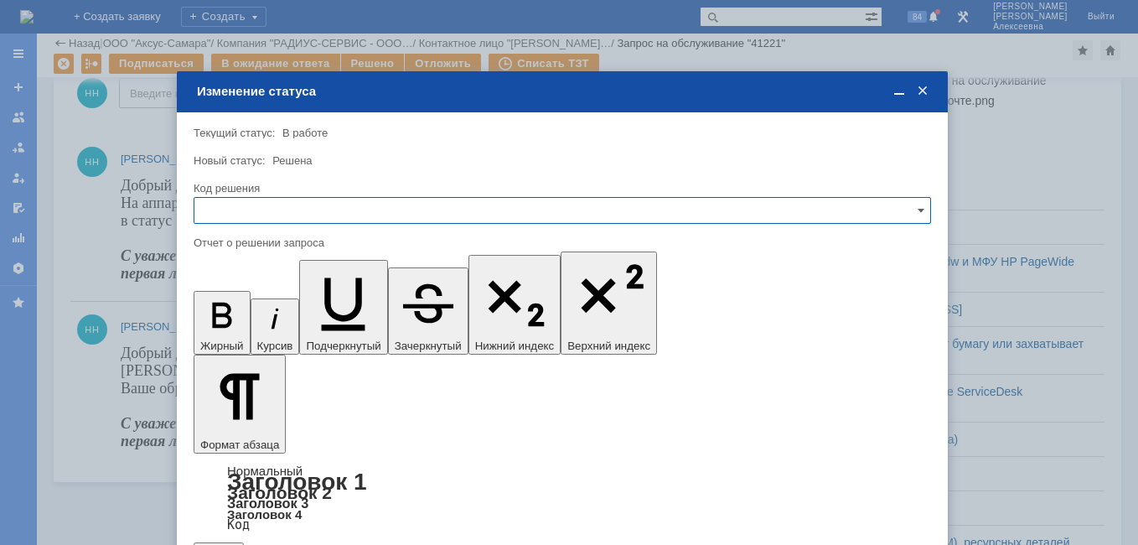
click at [906, 209] on input "text" at bounding box center [562, 210] width 737 height 27
click at [213, 323] on span "Решено" at bounding box center [562, 324] width 716 height 13
type input "Решено"
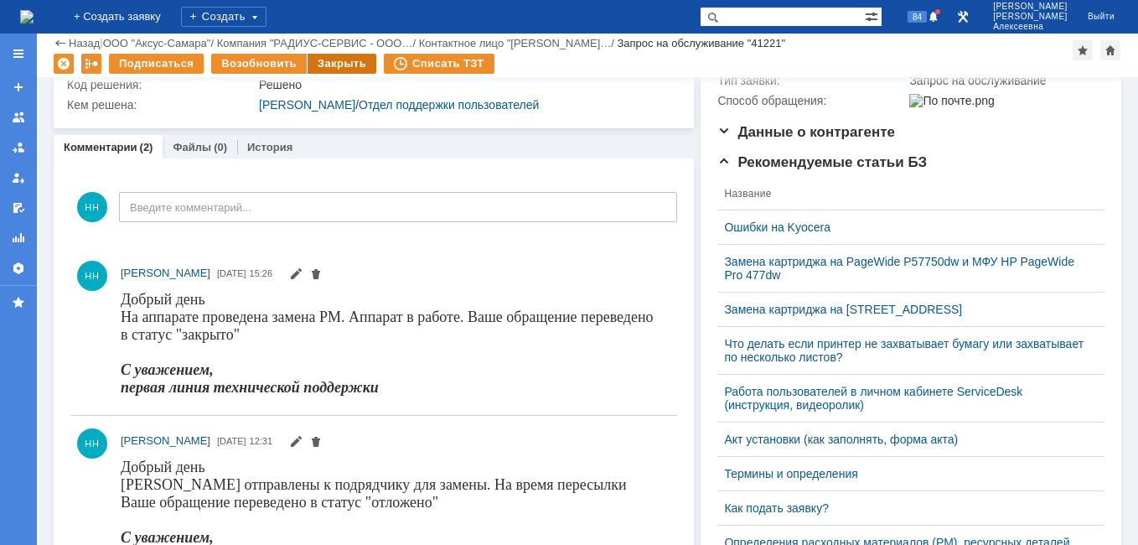
click at [337, 64] on div "Закрыть" at bounding box center [342, 64] width 69 height 20
